Goal: Information Seeking & Learning: Learn about a topic

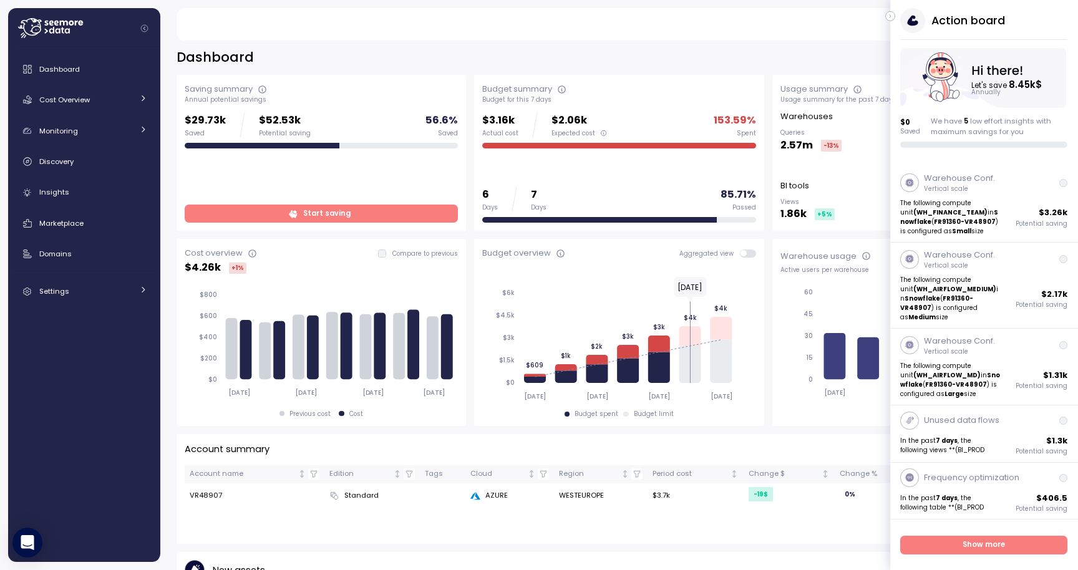
click at [893, 16] on icon "button" at bounding box center [891, 16] width 6 height 15
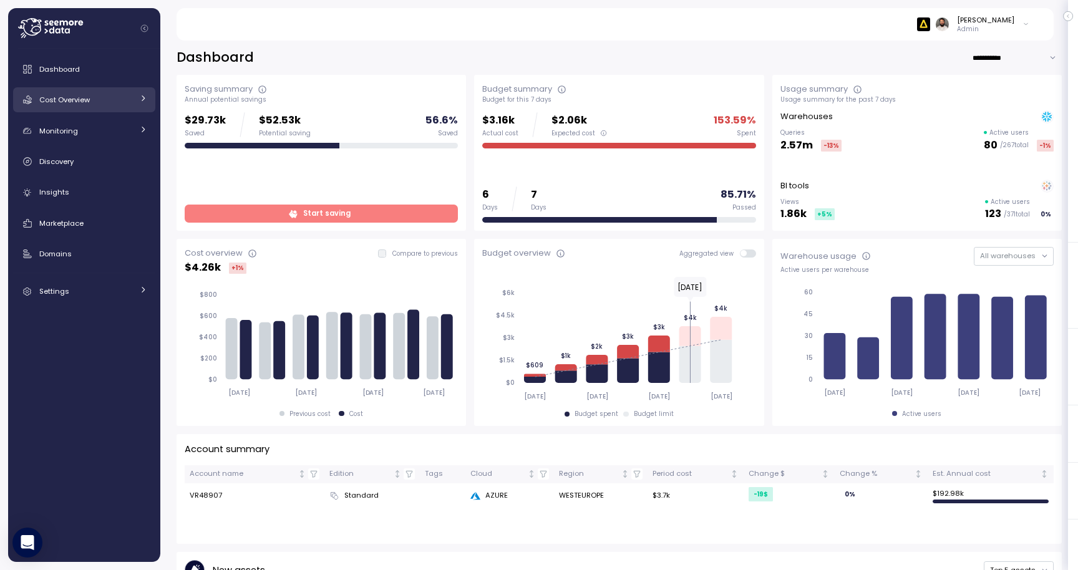
click at [120, 101] on div "Cost Overview" at bounding box center [86, 100] width 94 height 12
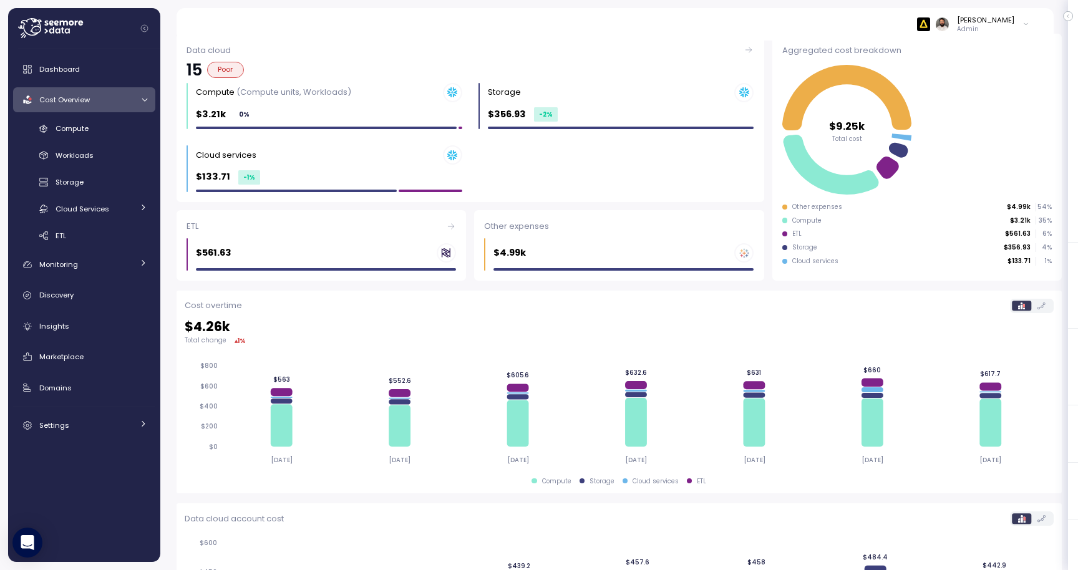
scroll to position [278, 0]
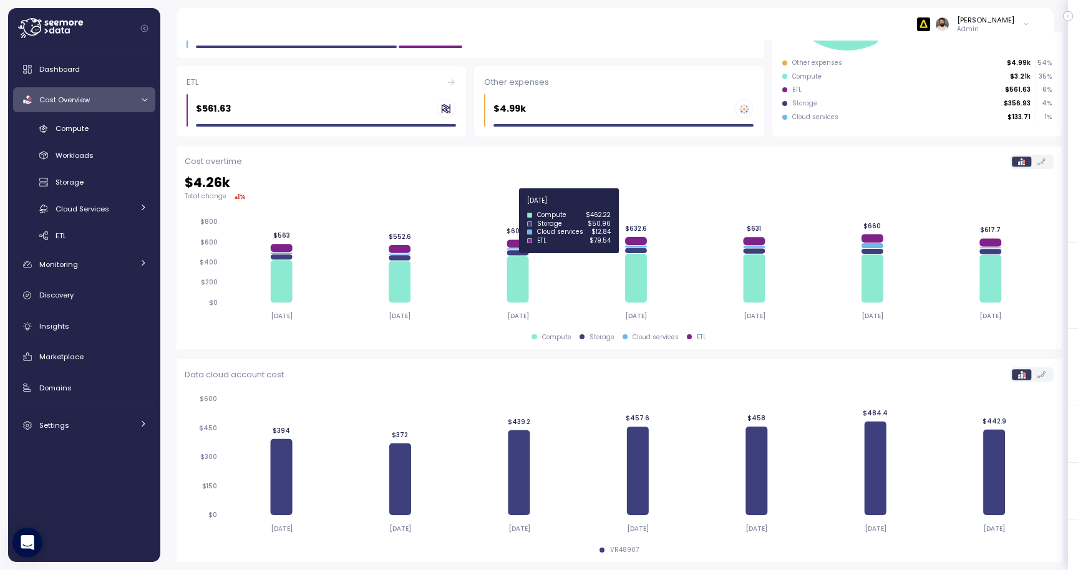
click at [518, 243] on icon at bounding box center [519, 244] width 22 height 8
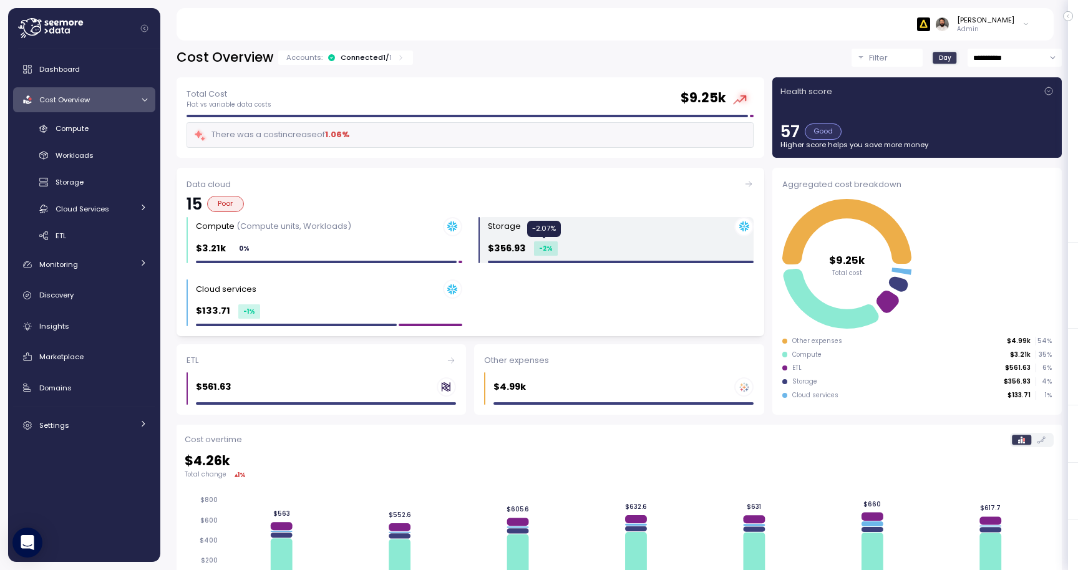
click at [538, 249] on div "-2 %" at bounding box center [546, 248] width 24 height 14
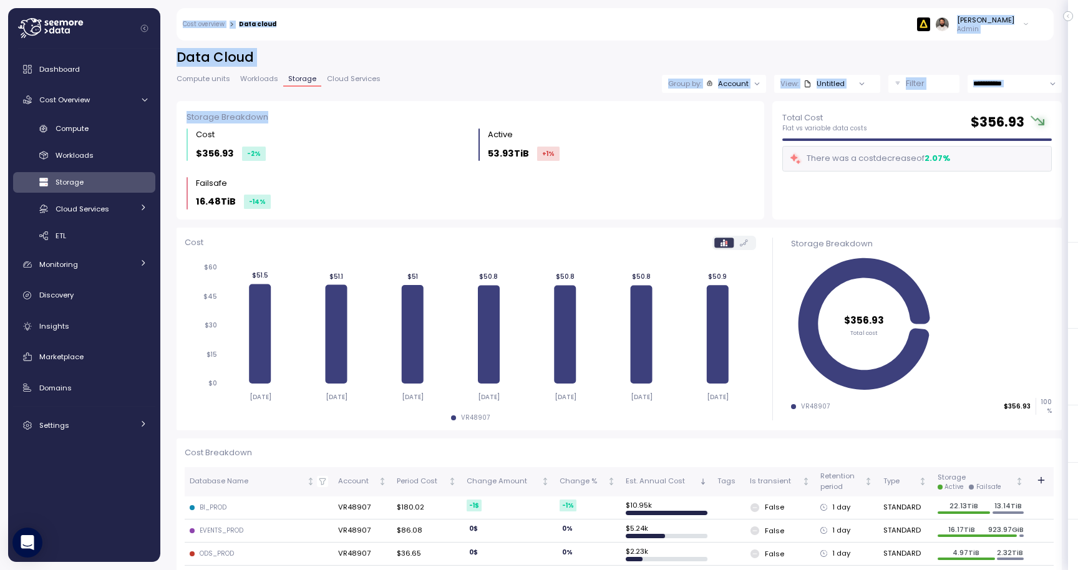
drag, startPoint x: 183, startPoint y: 16, endPoint x: 180, endPoint y: 148, distance: 131.6
click at [180, 149] on div "Action board Let's save 8.45k $ Annually $ 0 Saved We have 5 low effort insight…" at bounding box center [539, 285] width 1078 height 570
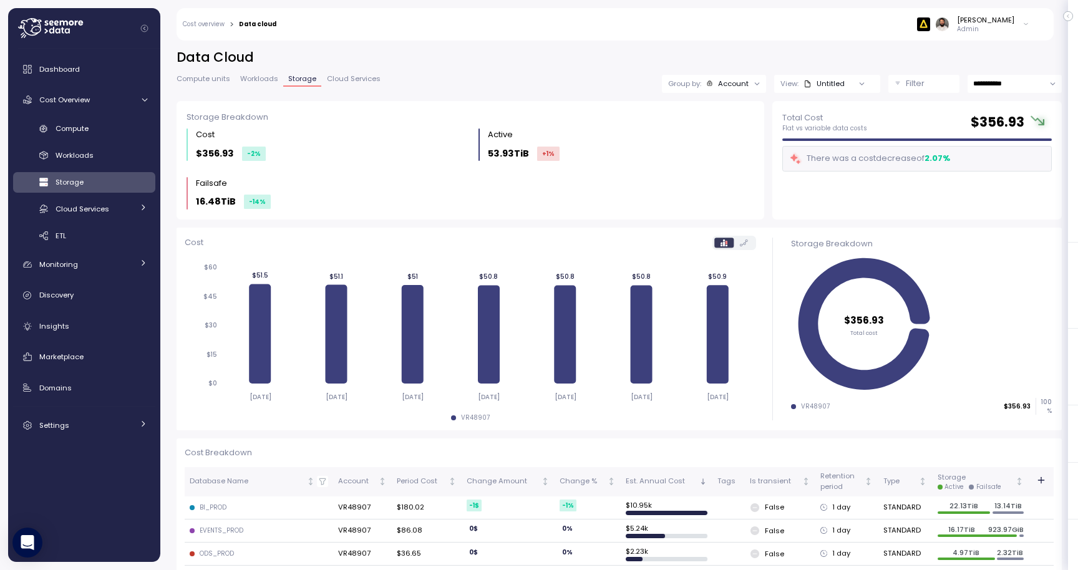
click at [351, 68] on div "**********" at bounding box center [619, 75] width 885 height 52
drag, startPoint x: 167, startPoint y: 54, endPoint x: 425, endPoint y: 143, distance: 273.0
click at [425, 143] on div "**********" at bounding box center [618, 301] width 917 height 538
click at [206, 61] on h2 "Data Cloud" at bounding box center [619, 58] width 885 height 18
drag, startPoint x: 165, startPoint y: 56, endPoint x: 400, endPoint y: 85, distance: 237.0
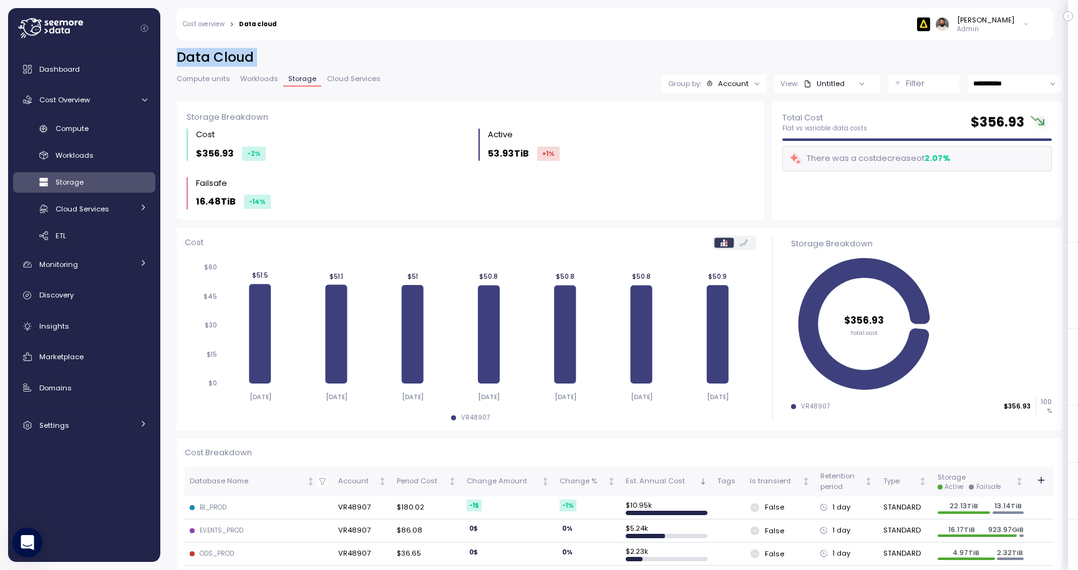
click at [400, 85] on div "**********" at bounding box center [618, 301] width 917 height 538
click at [351, 79] on span "Cloud Services" at bounding box center [354, 78] width 54 height 7
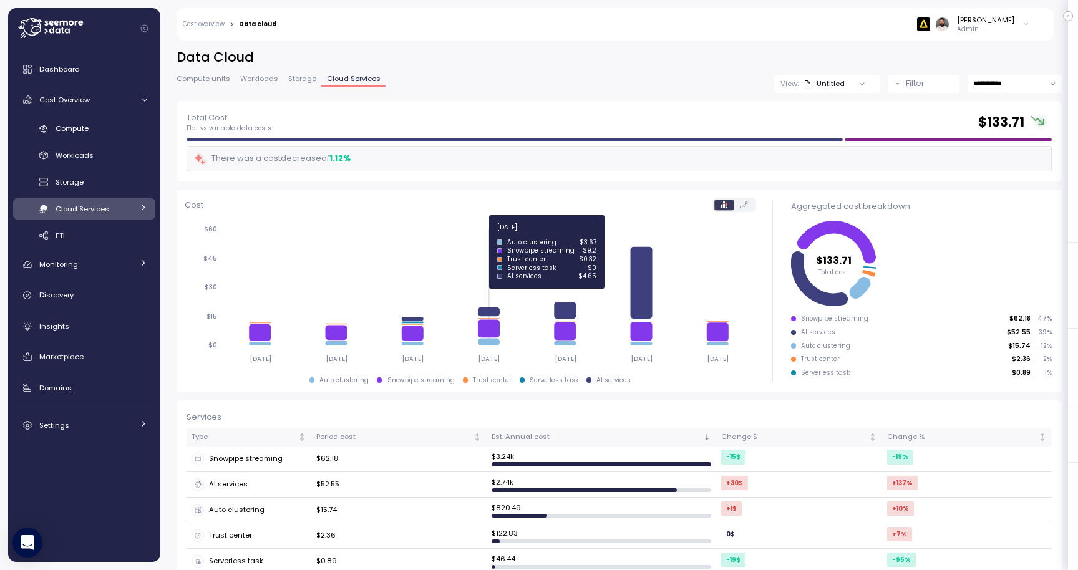
scroll to position [19, 0]
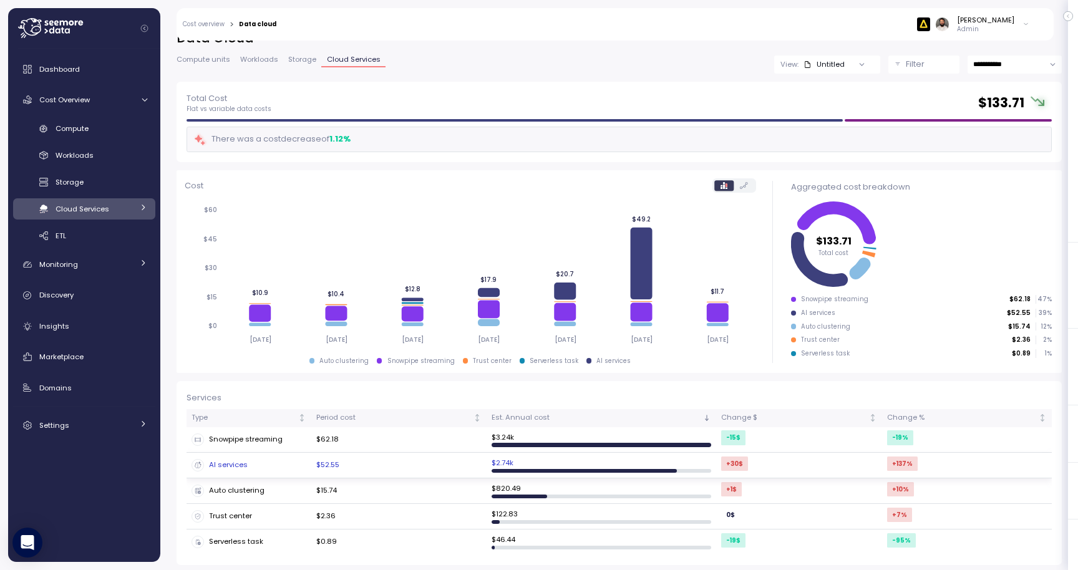
click at [636, 465] on td "$ 2.74k" at bounding box center [602, 466] width 230 height 26
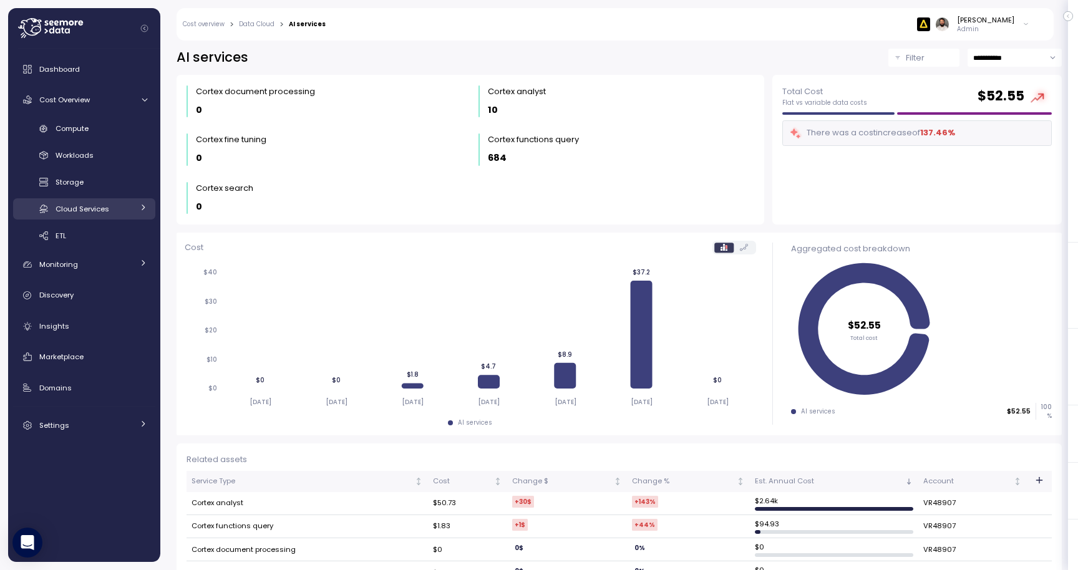
click at [117, 210] on div "Cloud Services" at bounding box center [94, 209] width 77 height 12
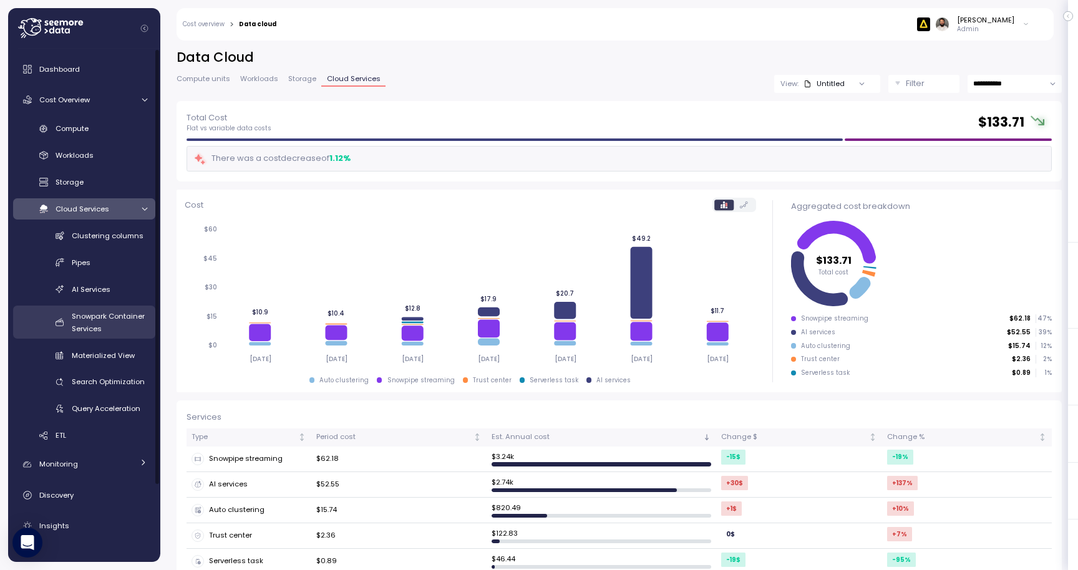
click at [122, 326] on div "Snowpark Container Services" at bounding box center [109, 322] width 75 height 25
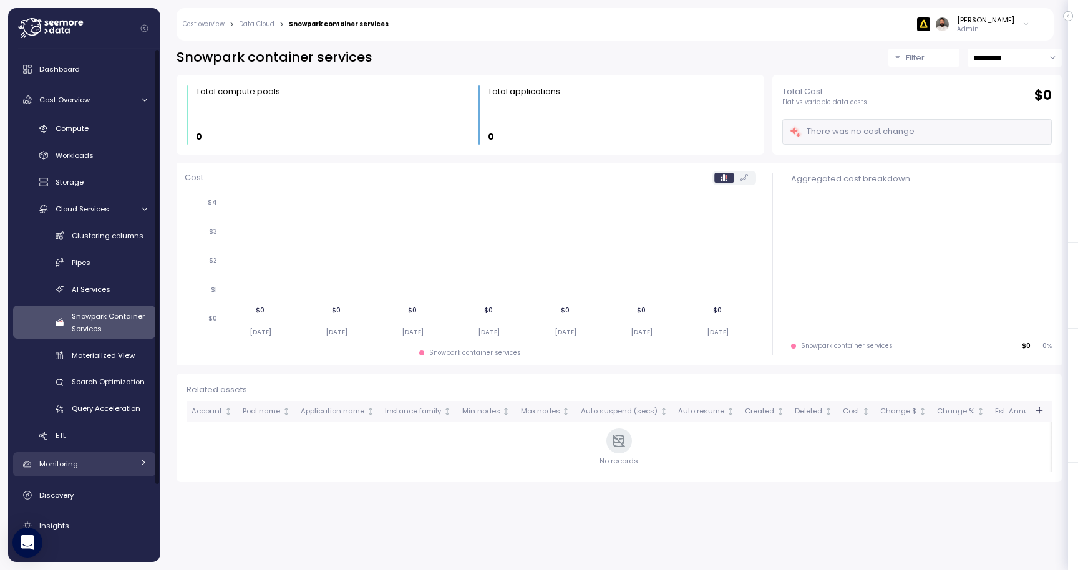
click at [99, 457] on link "Monitoring" at bounding box center [84, 464] width 142 height 25
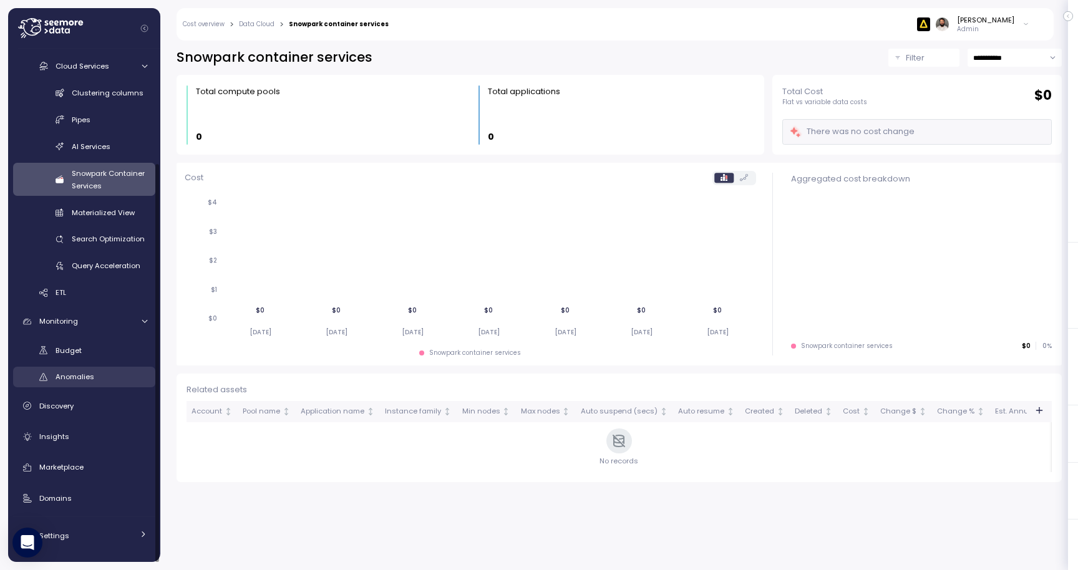
click at [82, 385] on link "Anomalies" at bounding box center [84, 377] width 142 height 21
